Goal: Task Accomplishment & Management: Manage account settings

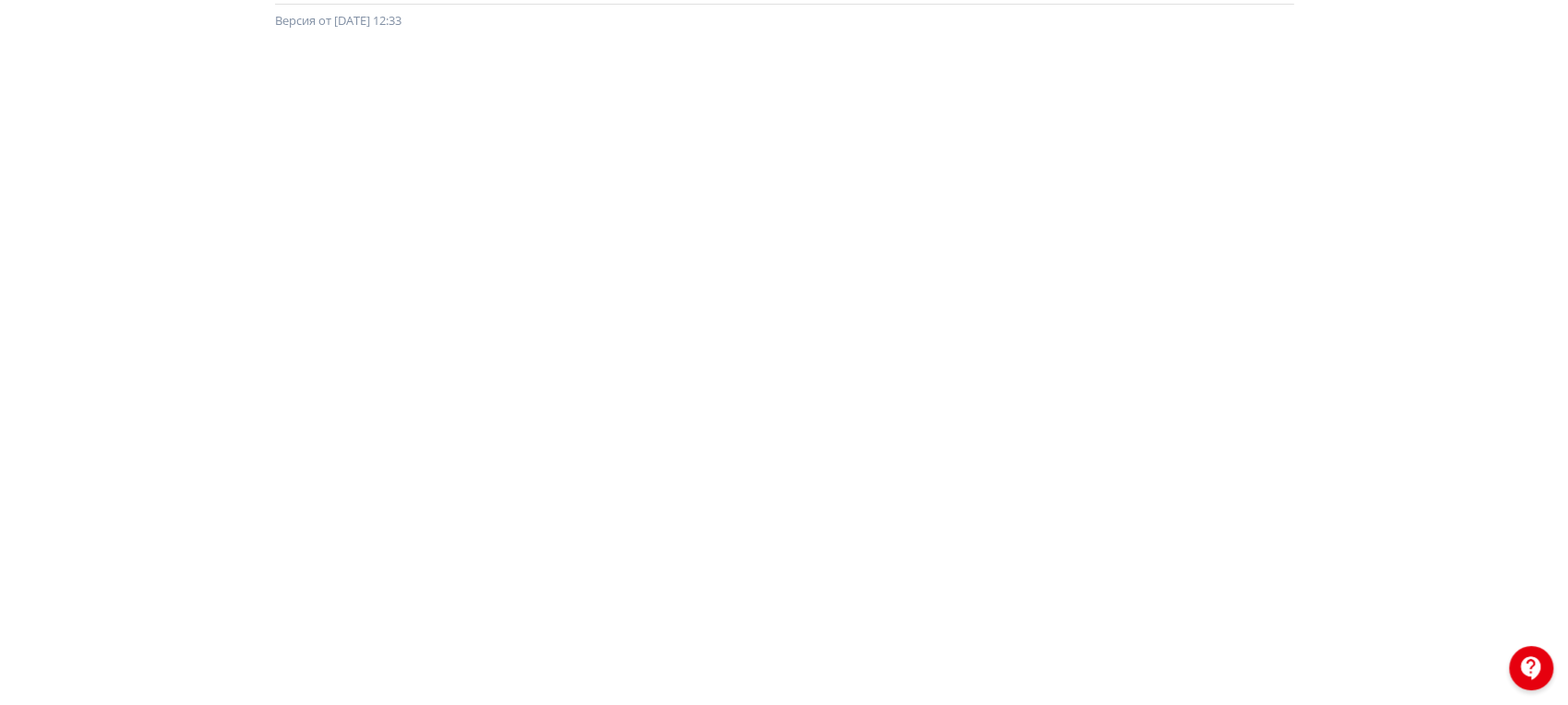
scroll to position [50, 0]
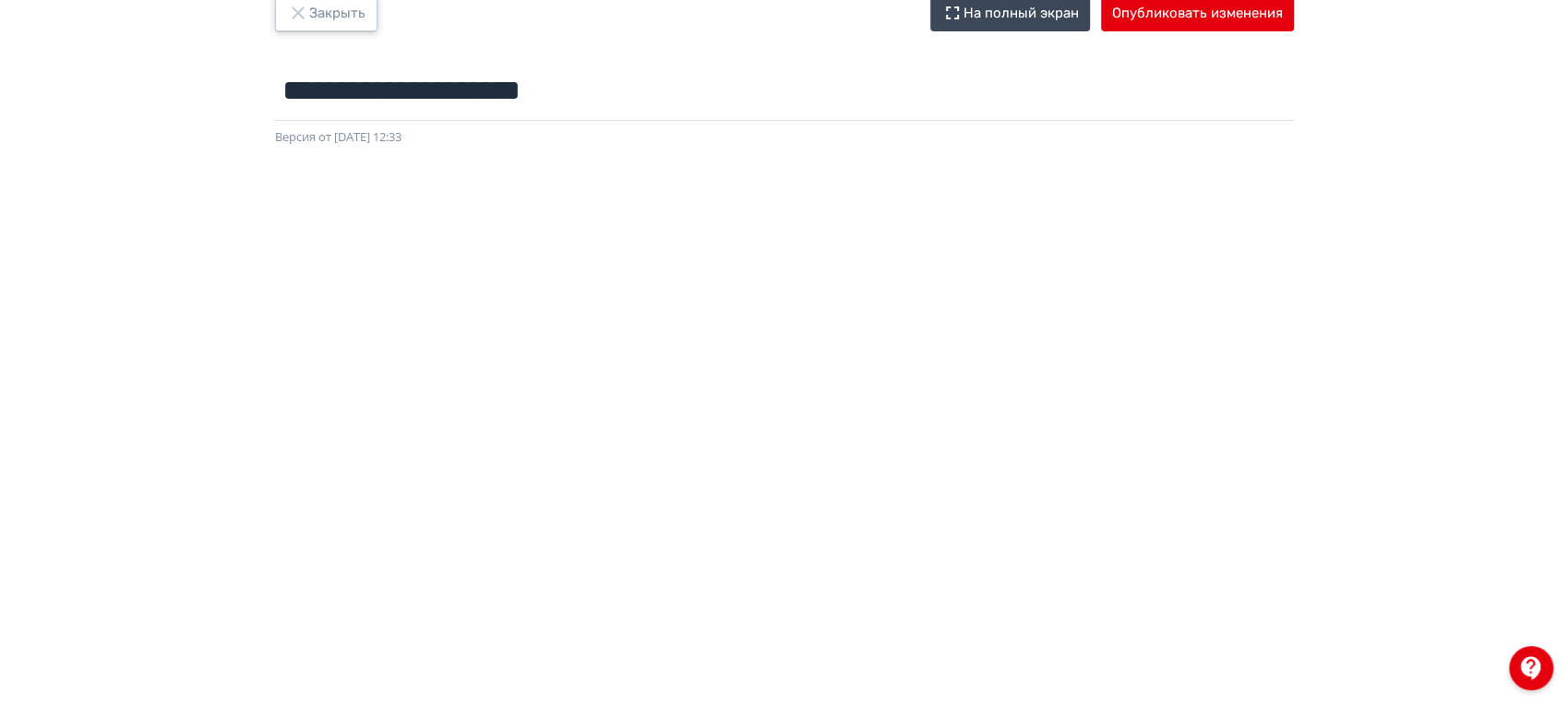
click at [320, 28] on button "Закрыть" at bounding box center [326, 13] width 102 height 37
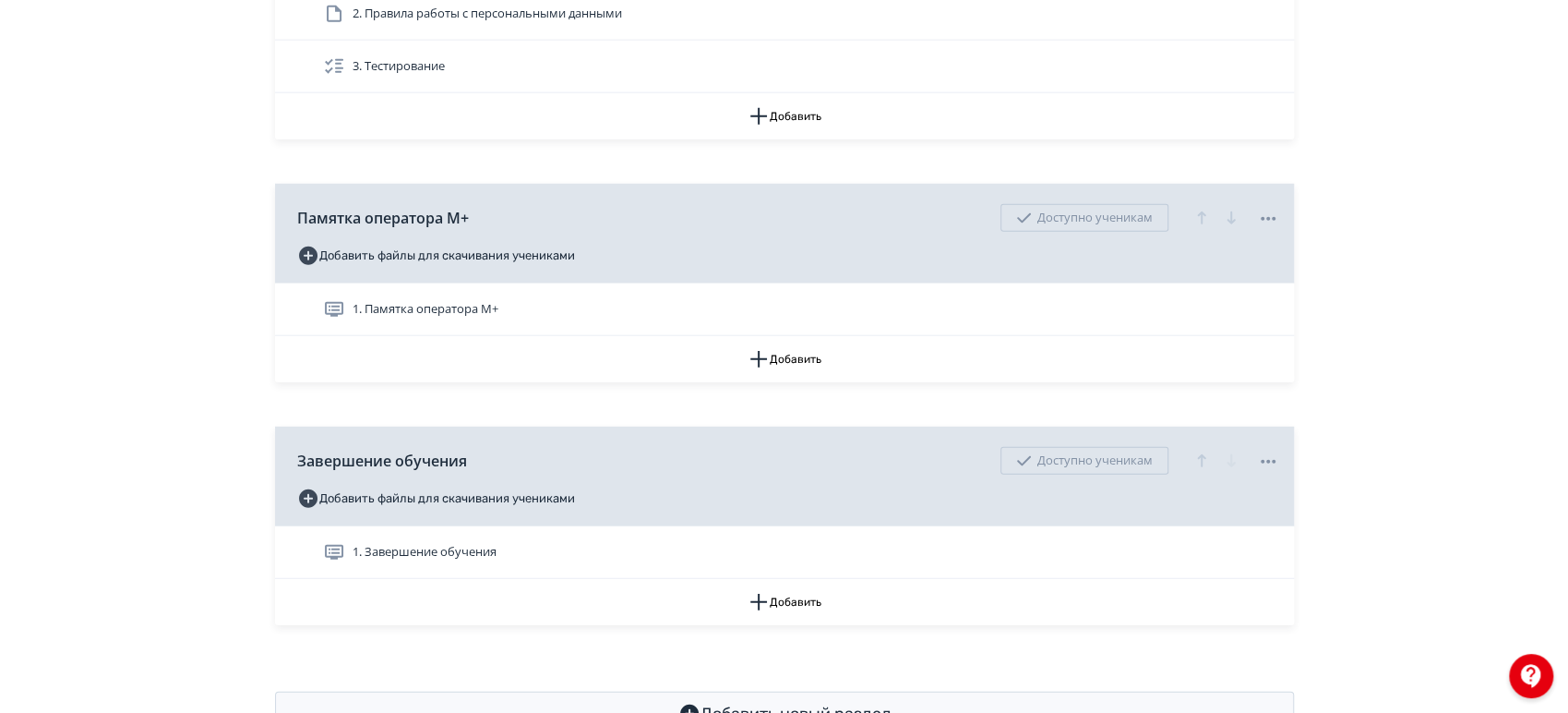
scroll to position [12778, 0]
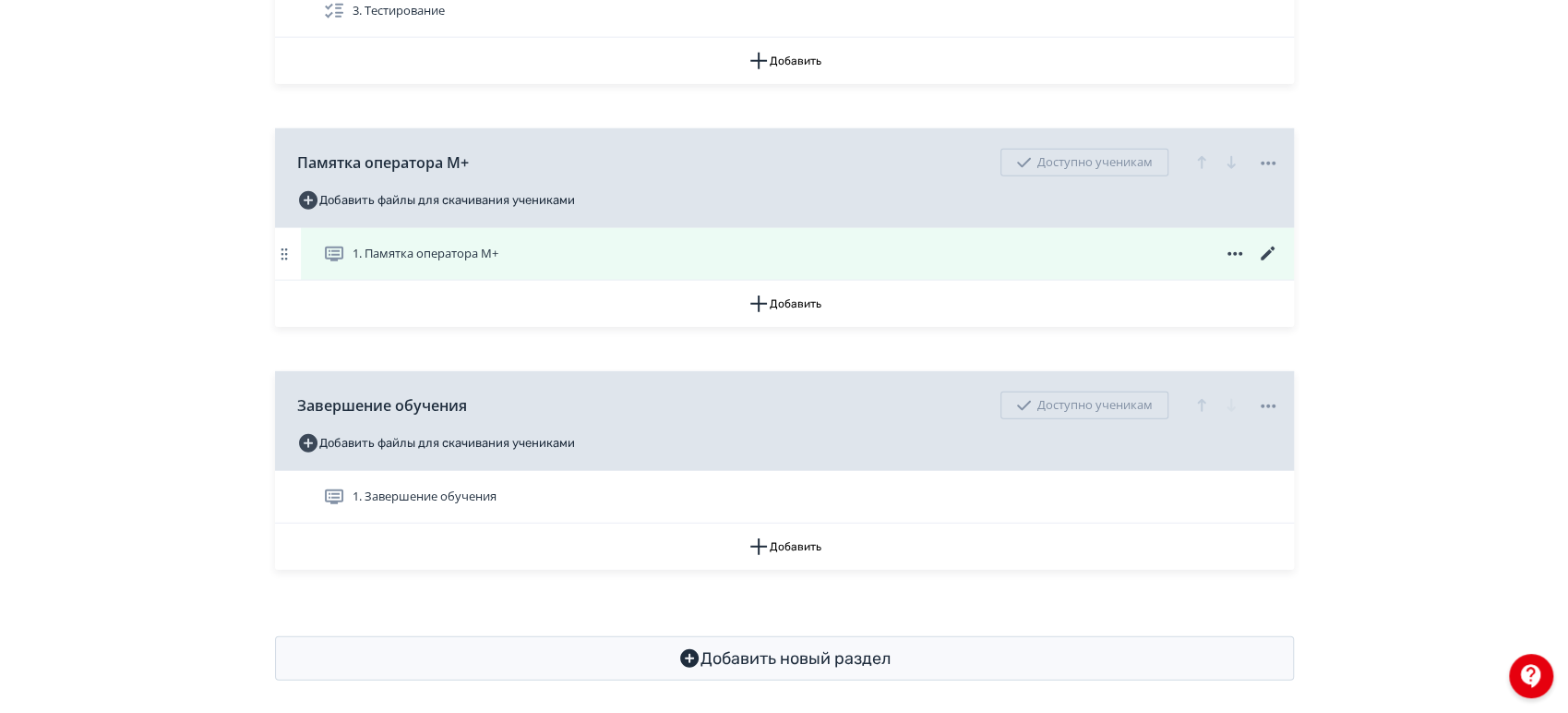
click at [1270, 247] on icon at bounding box center [1268, 254] width 23 height 23
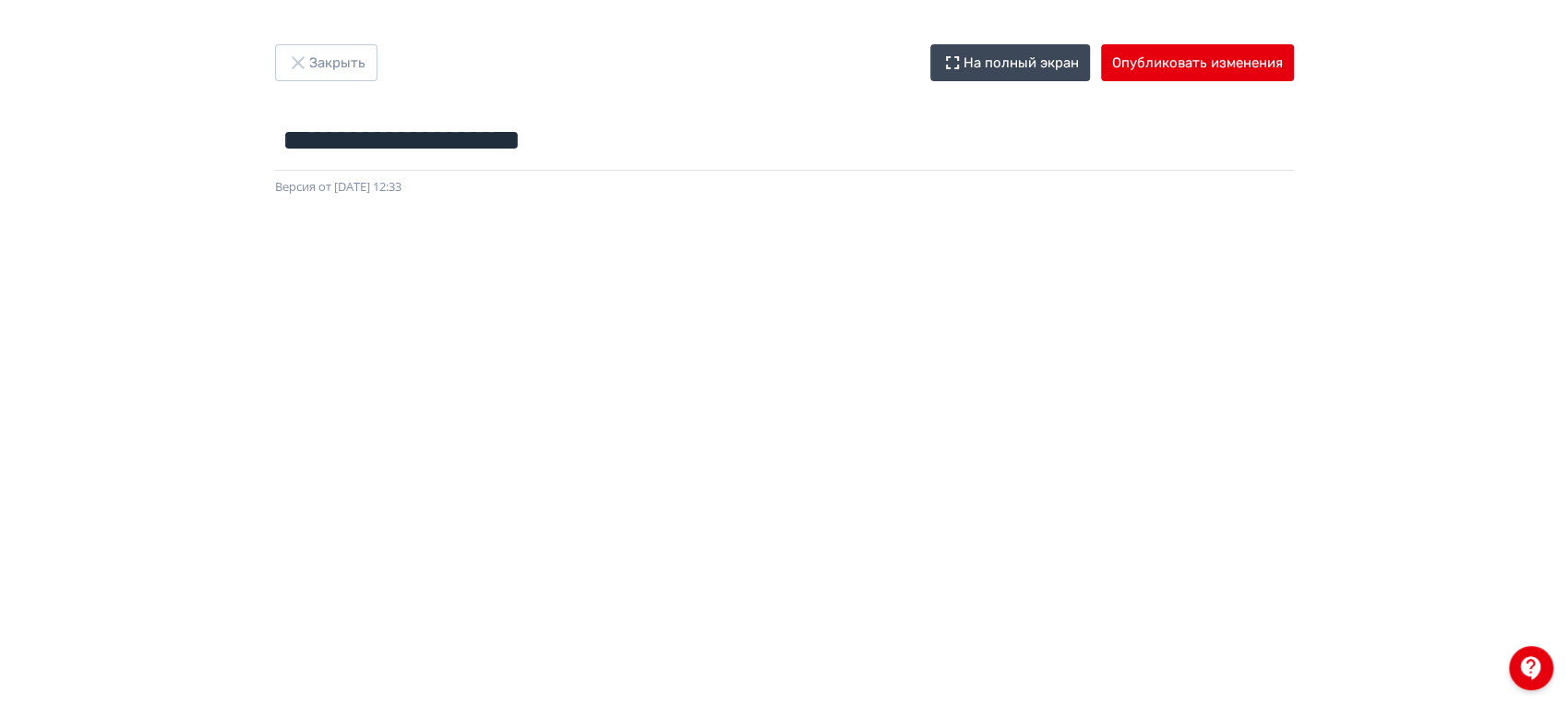
drag, startPoint x: 756, startPoint y: 68, endPoint x: 772, endPoint y: 72, distance: 16.5
click at [756, 68] on div "Закрыть На полный экран Опубликовать изменения" at bounding box center [784, 63] width 1019 height 37
click at [341, 57] on button "Закрыть" at bounding box center [326, 63] width 102 height 37
